Goal: Task Accomplishment & Management: Use online tool/utility

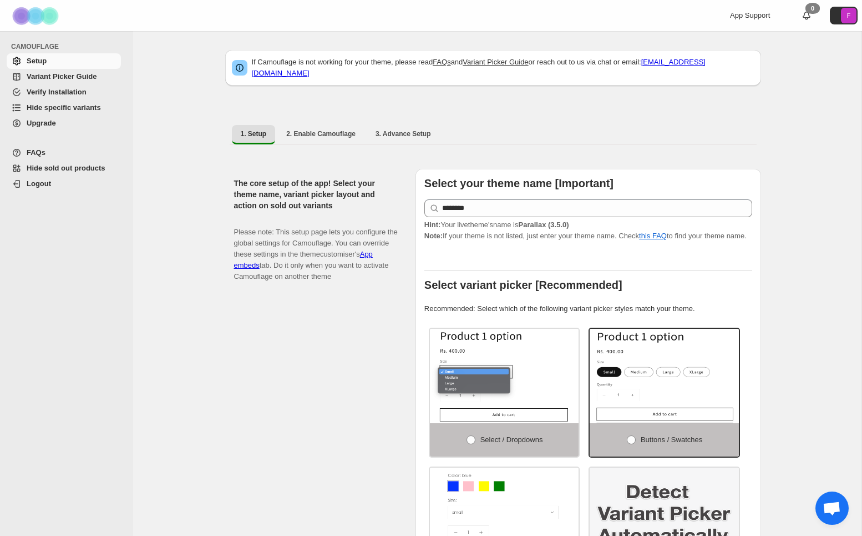
click at [62, 107] on span "Hide specific variants" at bounding box center [64, 107] width 74 height 8
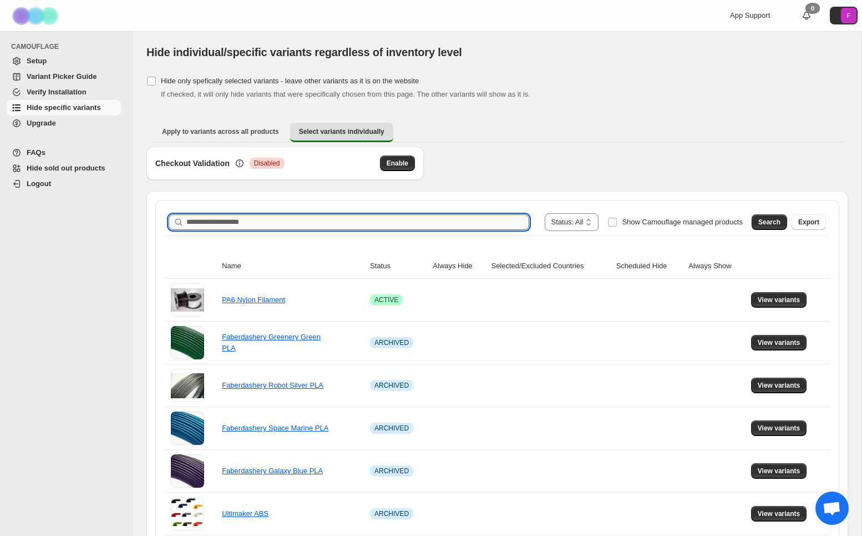
click at [297, 217] on input "Search product name" at bounding box center [357, 222] width 343 height 16
type input "*********"
click at [763, 221] on span "Search" at bounding box center [770, 222] width 22 height 9
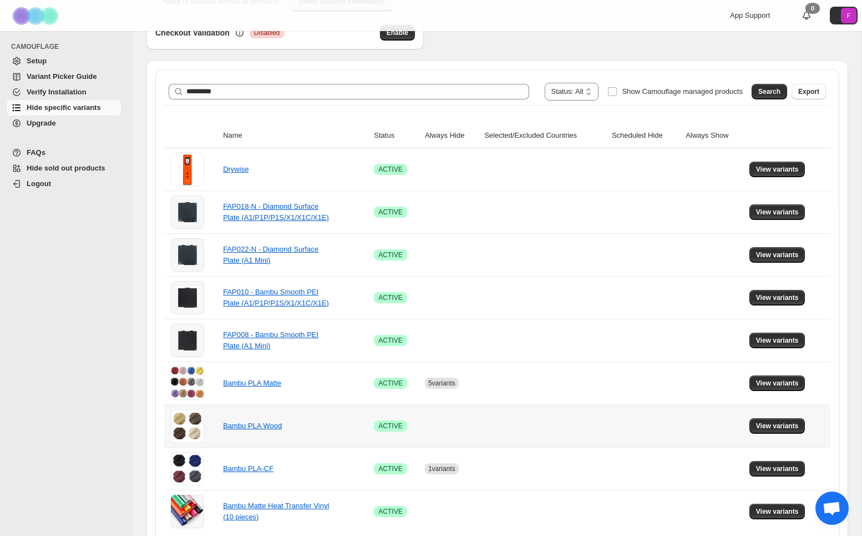
scroll to position [142, 0]
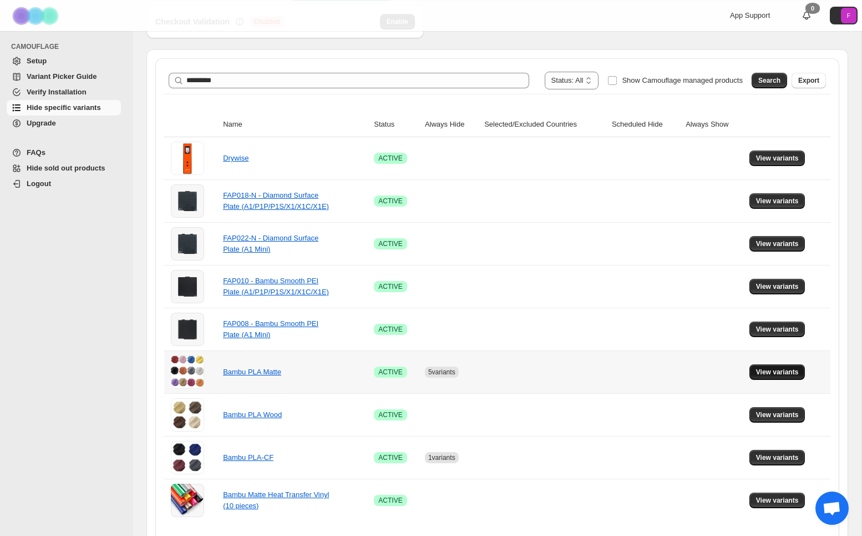
click at [790, 368] on span "View variants" at bounding box center [777, 371] width 43 height 9
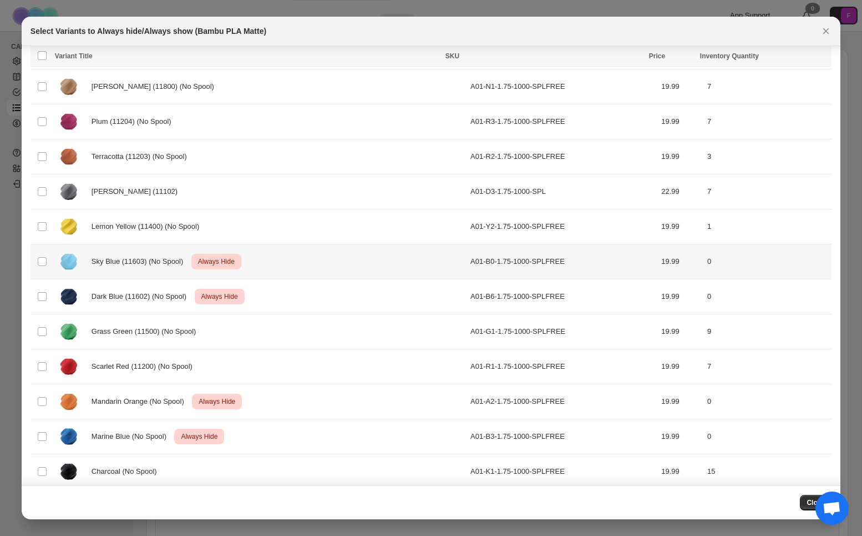
scroll to position [387, 0]
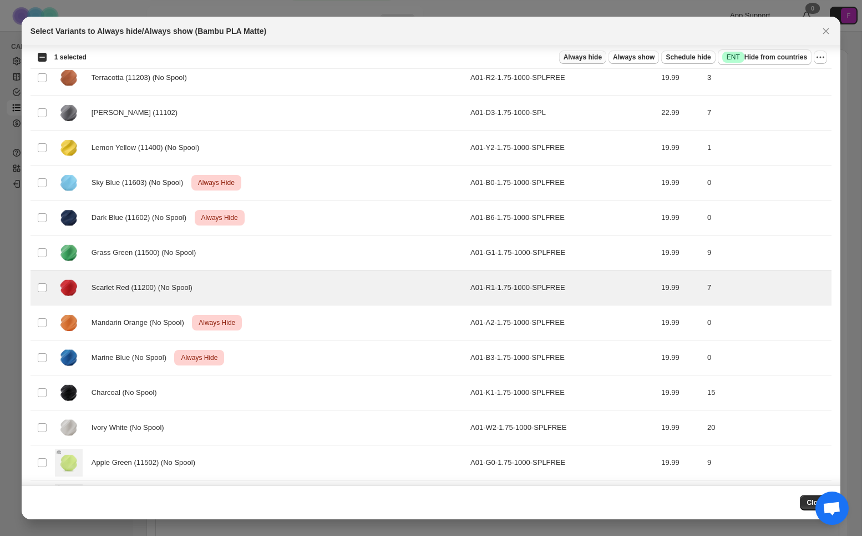
click at [575, 62] on button "Always hide" at bounding box center [582, 57] width 47 height 13
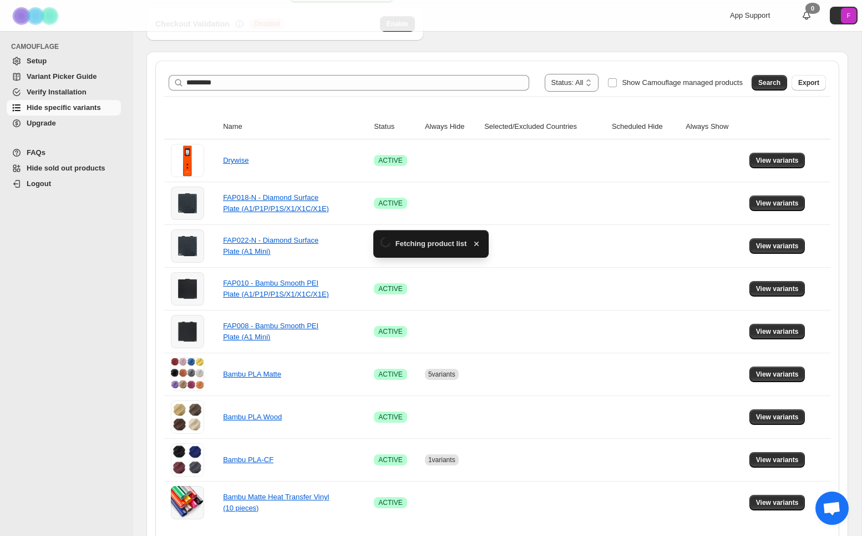
scroll to position [142, 0]
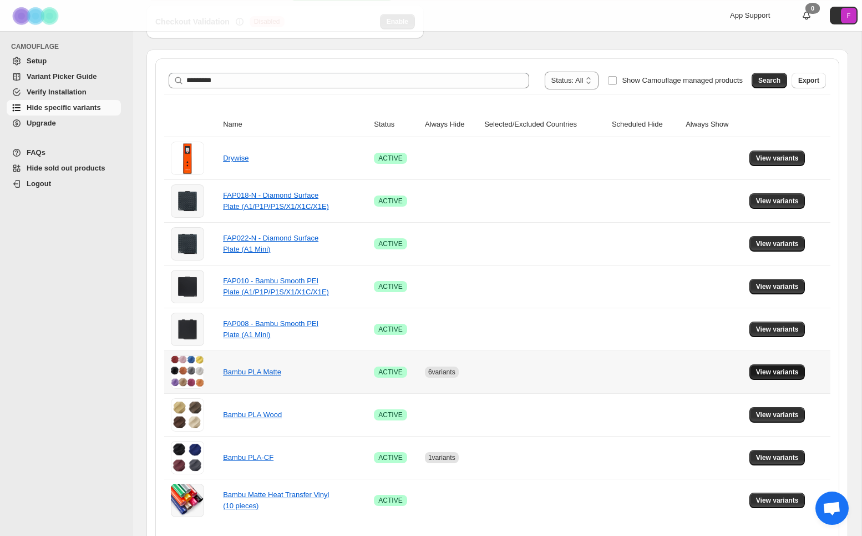
click at [776, 374] on span "View variants" at bounding box center [777, 371] width 43 height 9
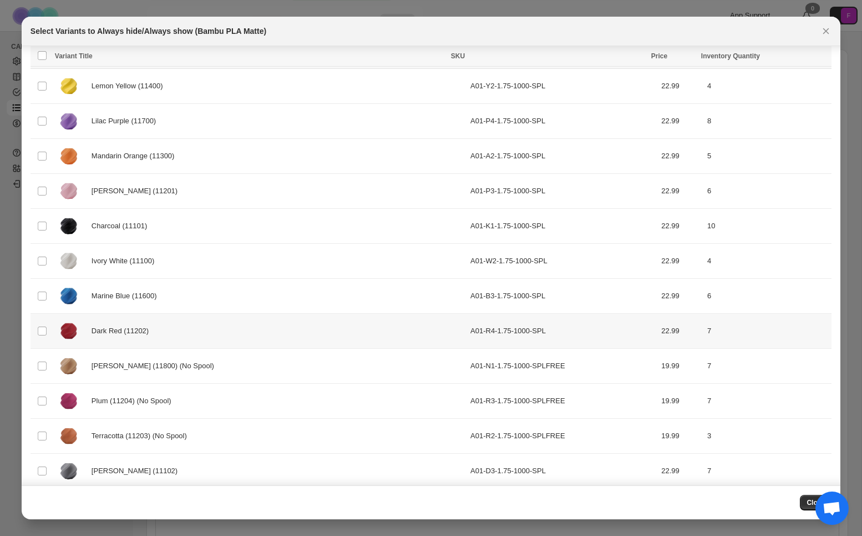
scroll to position [0, 0]
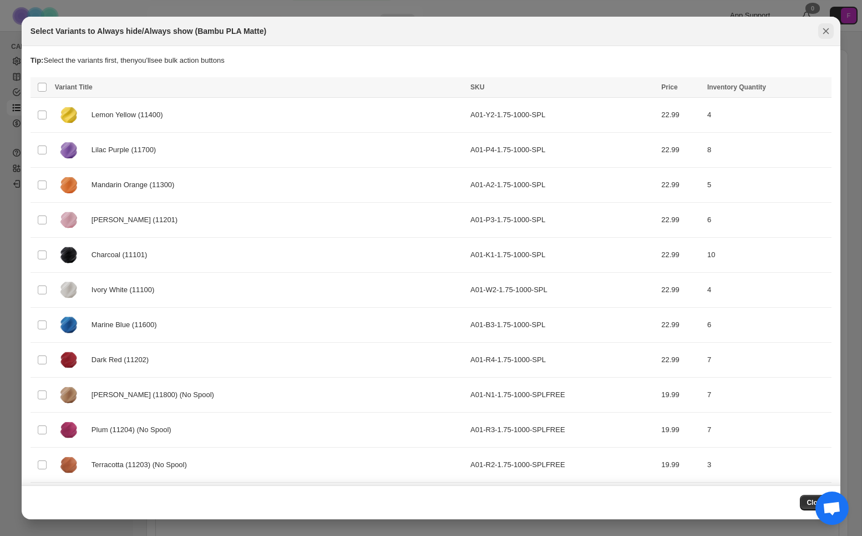
click at [823, 29] on icon "Close" at bounding box center [826, 31] width 11 height 11
